Goal: Task Accomplishment & Management: Use online tool/utility

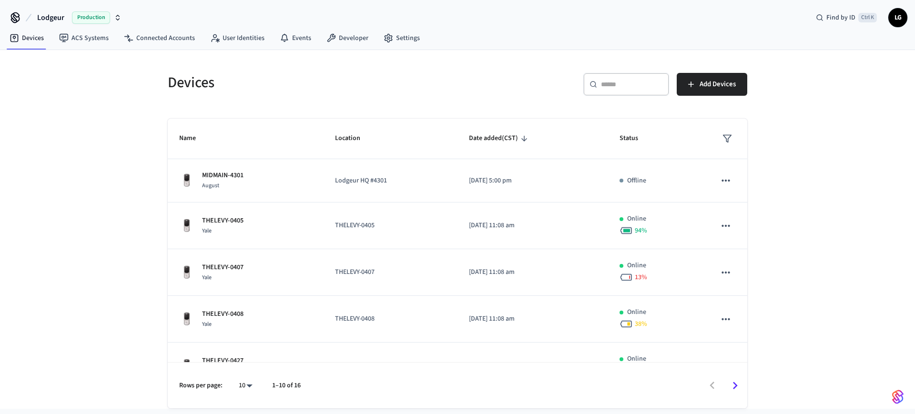
click at [635, 84] on input "text" at bounding box center [632, 85] width 62 height 10
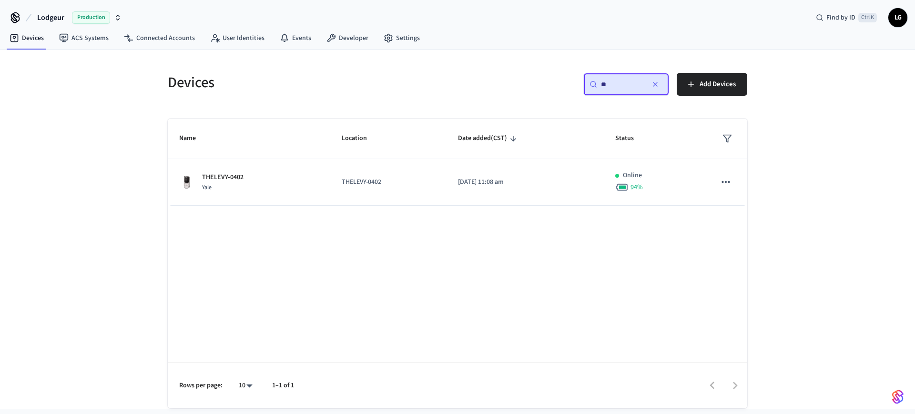
type input "*"
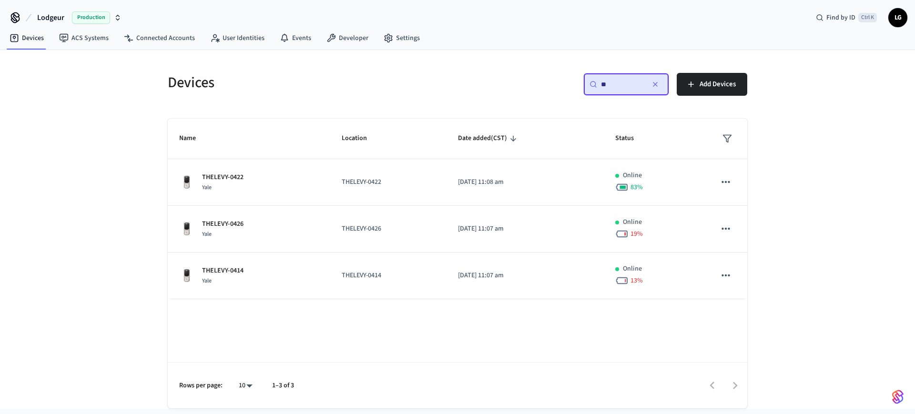
type input "*"
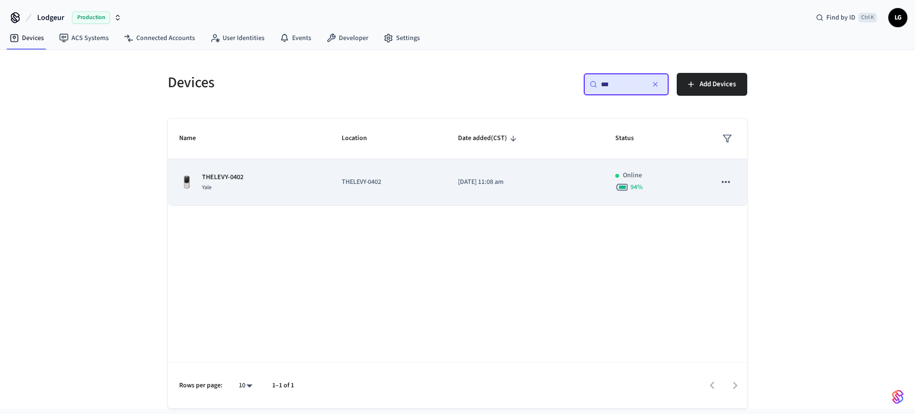
type input "***"
click at [224, 187] on div "Yale" at bounding box center [222, 188] width 41 height 10
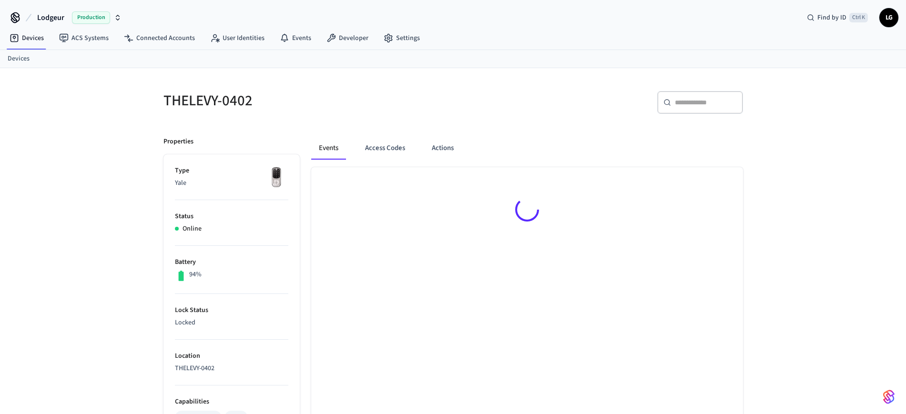
click at [285, 189] on img at bounding box center [277, 178] width 24 height 24
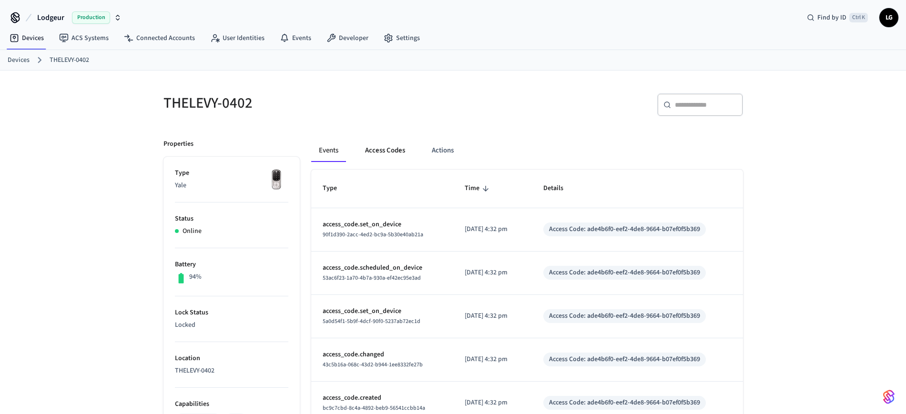
click at [382, 150] on button "Access Codes" at bounding box center [385, 150] width 55 height 23
